Goal: Navigation & Orientation: Find specific page/section

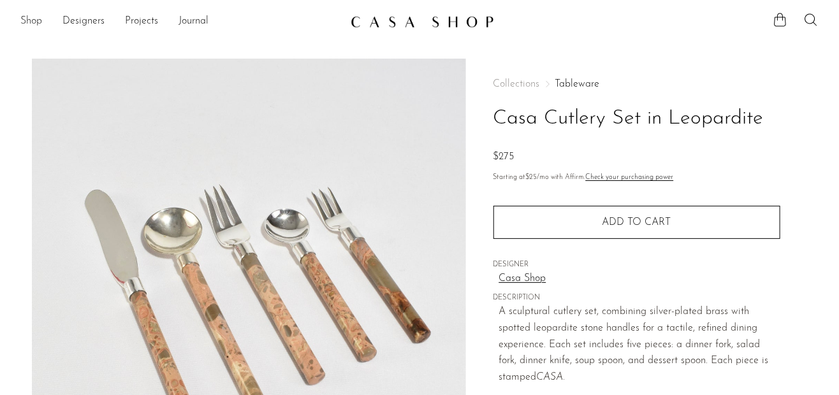
click at [28, 18] on link "Shop" at bounding box center [31, 21] width 22 height 17
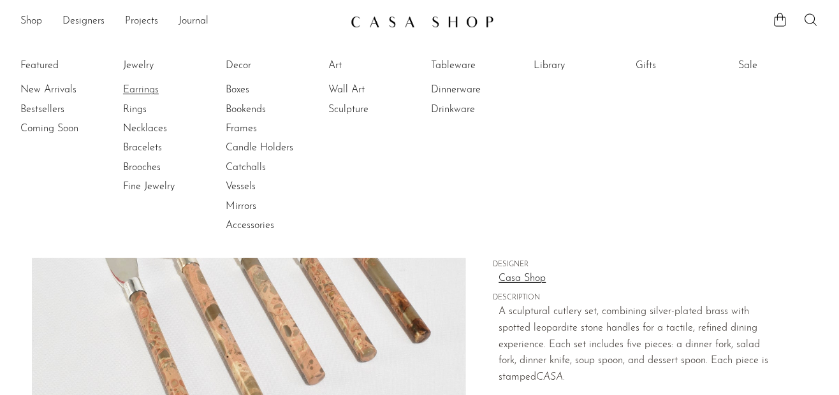
click at [142, 87] on link "Earrings" at bounding box center [171, 90] width 96 height 14
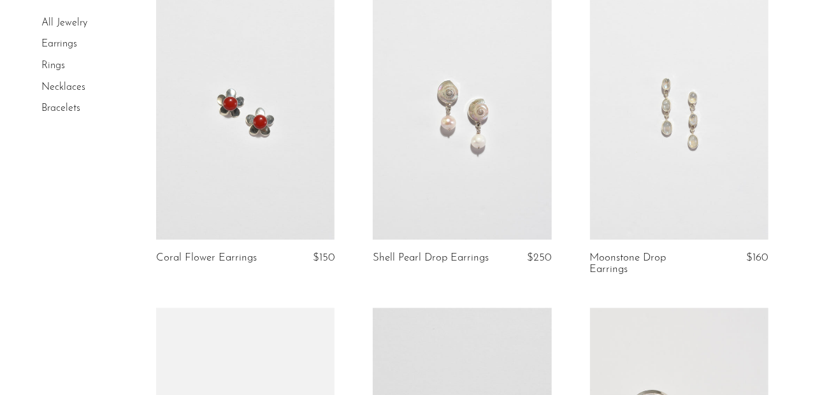
scroll to position [1402, 0]
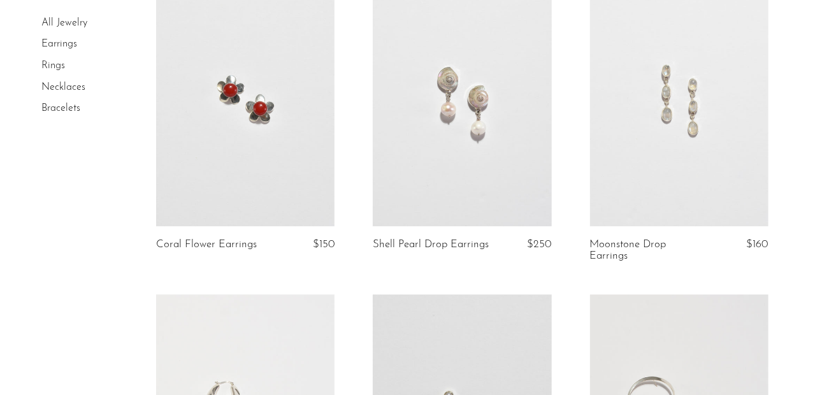
click at [696, 106] on link at bounding box center [679, 101] width 178 height 250
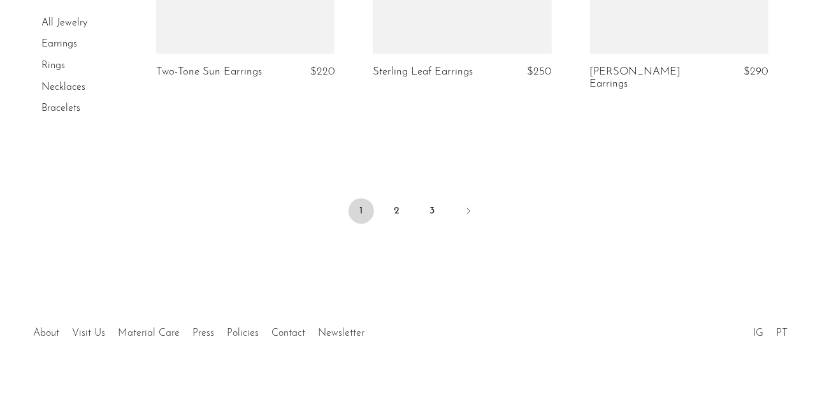
scroll to position [3803, 0]
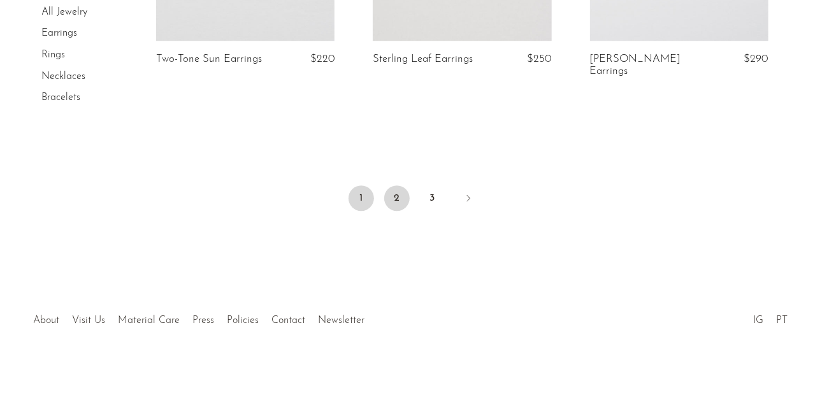
click at [398, 185] on link "2" at bounding box center [396, 197] width 25 height 25
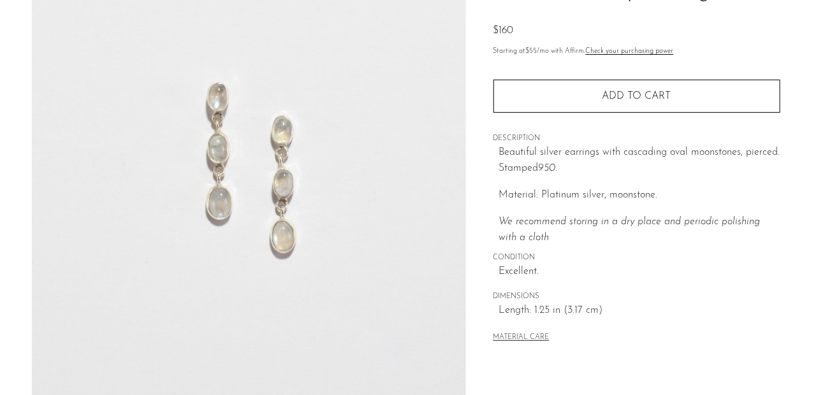
scroll to position [127, 0]
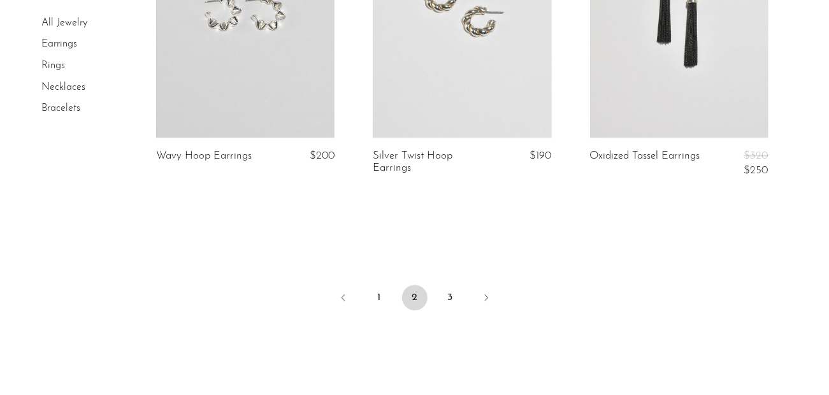
scroll to position [3811, 0]
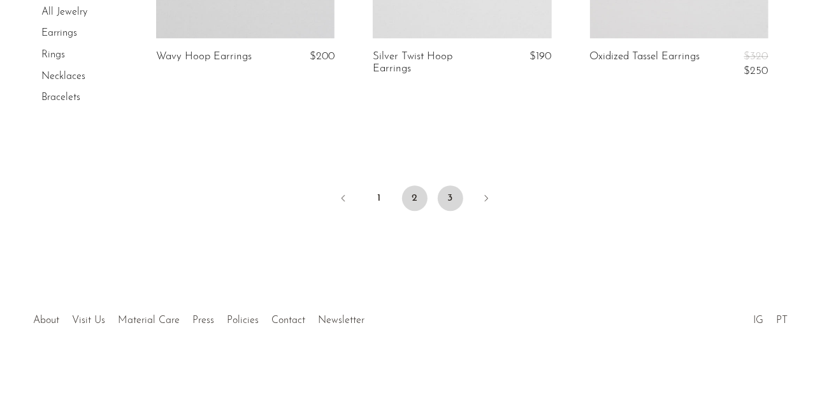
click at [449, 185] on link "3" at bounding box center [450, 197] width 25 height 25
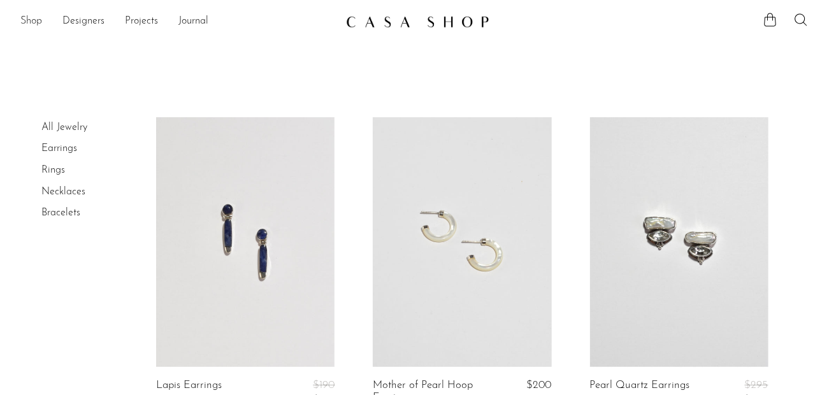
click at [27, 19] on link "Shop" at bounding box center [31, 21] width 22 height 17
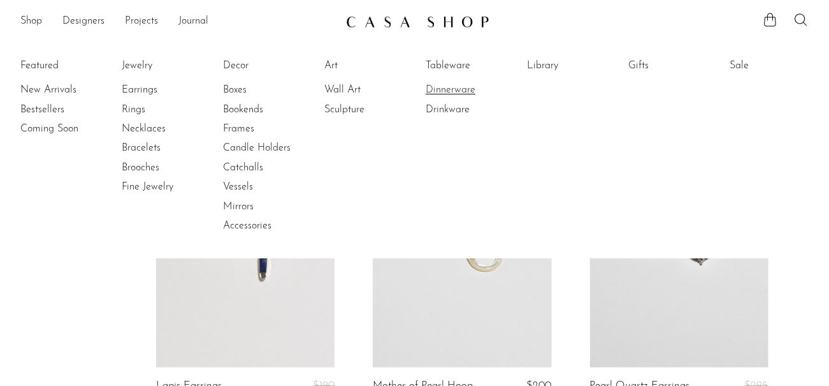
click at [456, 88] on link "Dinnerware" at bounding box center [474, 90] width 96 height 14
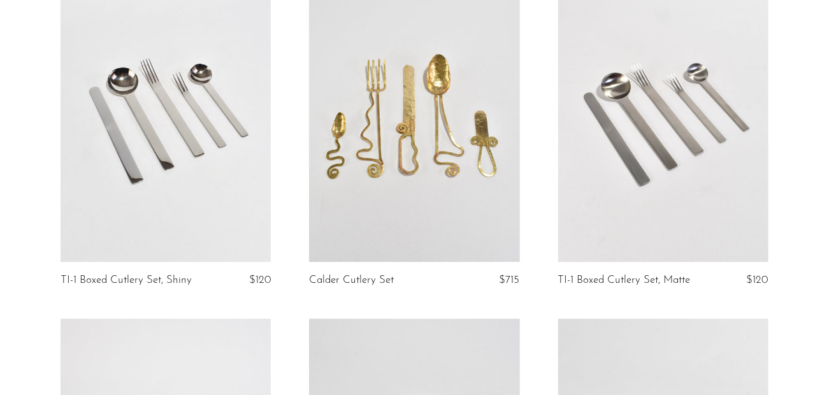
scroll to position [3696, 0]
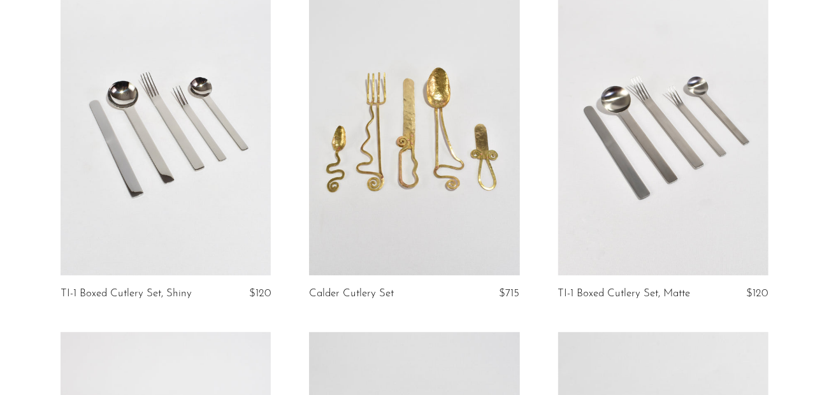
click at [683, 157] on link at bounding box center [663, 128] width 210 height 294
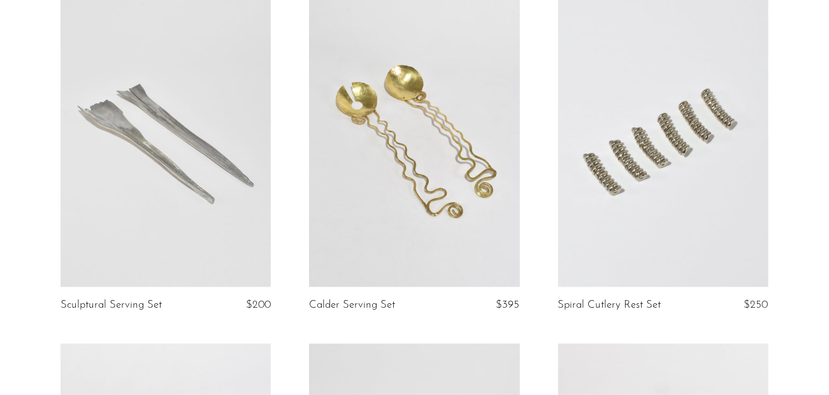
scroll to position [3301, 0]
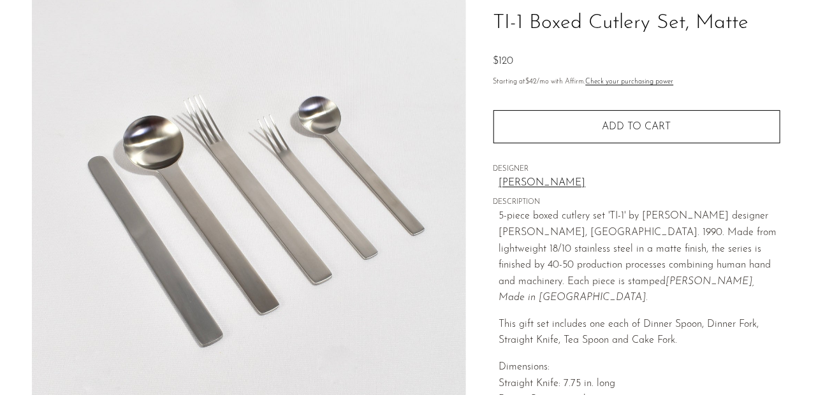
scroll to position [85, 0]
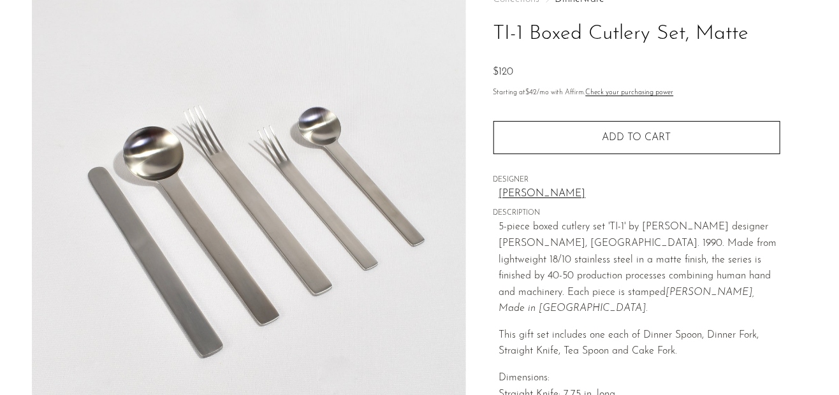
click at [567, 191] on link "Takenobu Igarashi" at bounding box center [639, 194] width 281 height 17
